Goal: Information Seeking & Learning: Learn about a topic

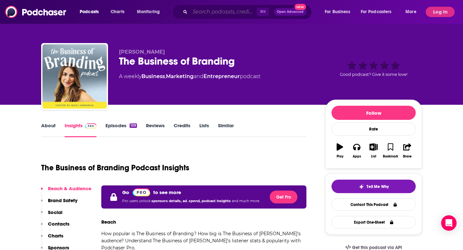
click at [214, 12] on input "Search podcasts, credits, & more..." at bounding box center [223, 12] width 67 height 10
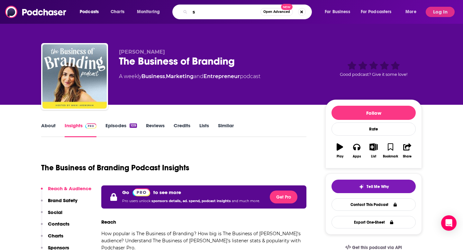
paste input "eriously in Business"
type input "seriously in Business"
click at [427, 16] on span "Log In" at bounding box center [440, 12] width 29 height 10
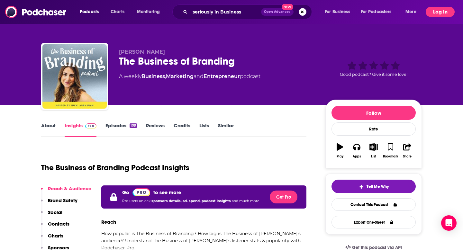
click at [445, 14] on button "Log In" at bounding box center [440, 12] width 29 height 10
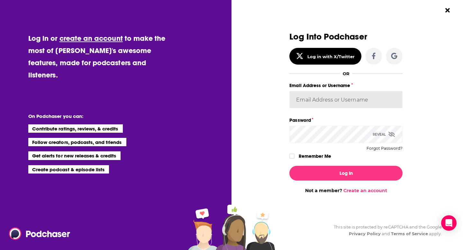
click at [334, 101] on input "Email Address or Username" at bounding box center [345, 99] width 113 height 17
click at [347, 101] on input "Email Address or Username" at bounding box center [345, 99] width 113 height 17
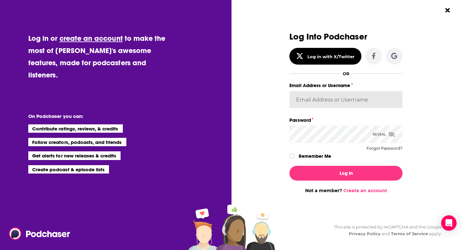
type input "[PERSON_NAME][EMAIL_ADDRESS][DOMAIN_NAME]"
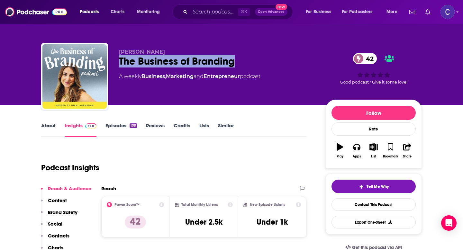
drag, startPoint x: 202, startPoint y: 62, endPoint x: 119, endPoint y: 60, distance: 82.7
click at [119, 60] on div "The Business of Branding 42" at bounding box center [217, 61] width 196 height 13
copy h2 "The Business of Branding"
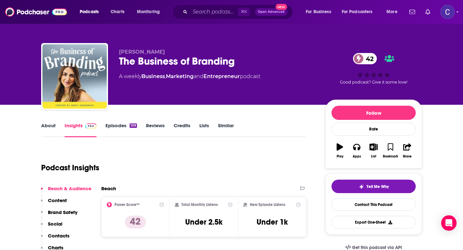
click at [119, 128] on link "Episodes 109" at bounding box center [121, 130] width 32 height 15
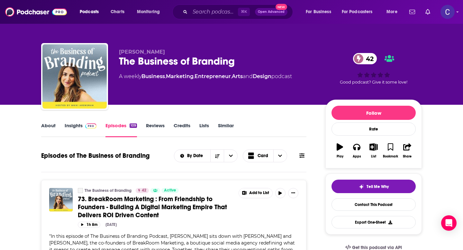
drag, startPoint x: 117, startPoint y: 52, endPoint x: 180, endPoint y: 52, distance: 63.4
click at [180, 52] on div "[PERSON_NAME] The Business of Branding 42 A weekly Business , Marketing , Entre…" at bounding box center [231, 77] width 381 height 69
copy span "[PERSON_NAME]"
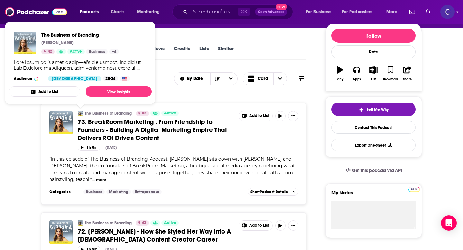
scroll to position [71, 0]
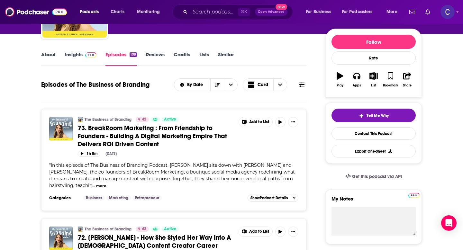
click at [278, 66] on div "About Insights Episodes 109 Reviews Credits Lists Similar" at bounding box center [173, 58] width 265 height 16
click at [78, 55] on link "Insights" at bounding box center [81, 58] width 32 height 15
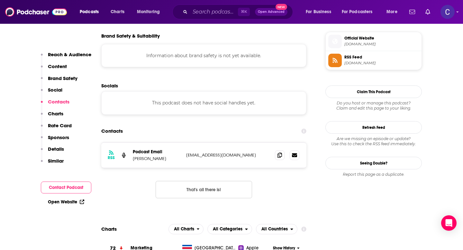
scroll to position [577, 0]
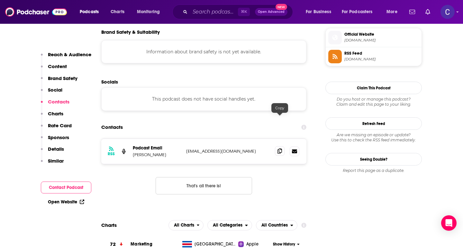
click at [276, 146] on span at bounding box center [280, 151] width 10 height 10
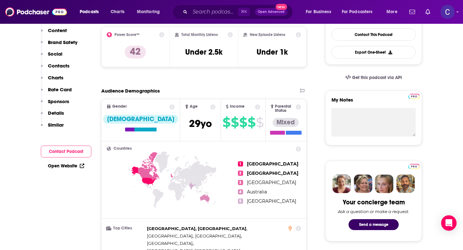
scroll to position [0, 0]
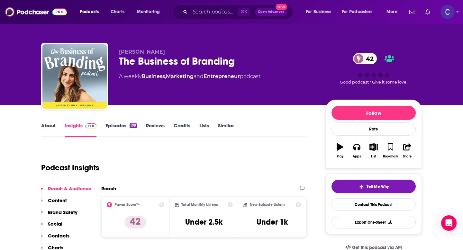
click at [223, 125] on link "Similar" at bounding box center [226, 130] width 16 height 15
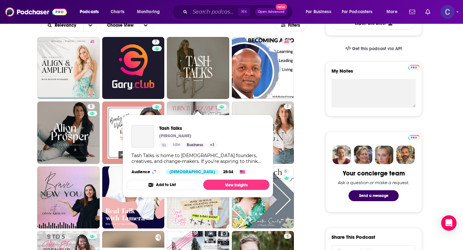
scroll to position [203, 0]
